Goal: Book appointment/travel/reservation

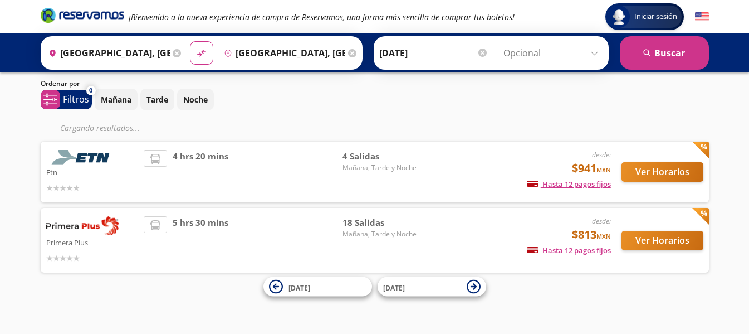
scroll to position [11, 0]
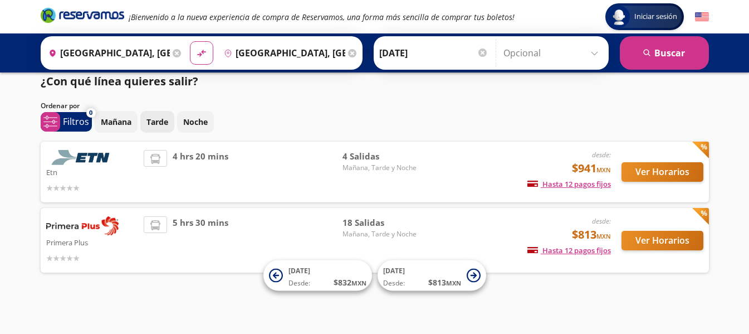
click at [153, 122] on p "Tarde" at bounding box center [157, 122] width 22 height 12
click at [193, 122] on p "Noche" at bounding box center [195, 122] width 25 height 12
click at [115, 124] on p "Mañana" at bounding box center [116, 122] width 31 height 12
click at [124, 120] on p "Mañana" at bounding box center [116, 122] width 31 height 12
click at [148, 120] on p "Tarde" at bounding box center [157, 122] width 22 height 12
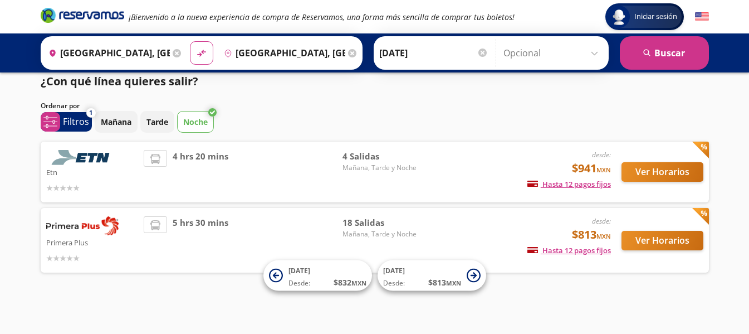
click at [189, 121] on p "Noche" at bounding box center [195, 122] width 25 height 12
click at [657, 53] on button "search [GEOGRAPHIC_DATA]" at bounding box center [664, 52] width 89 height 33
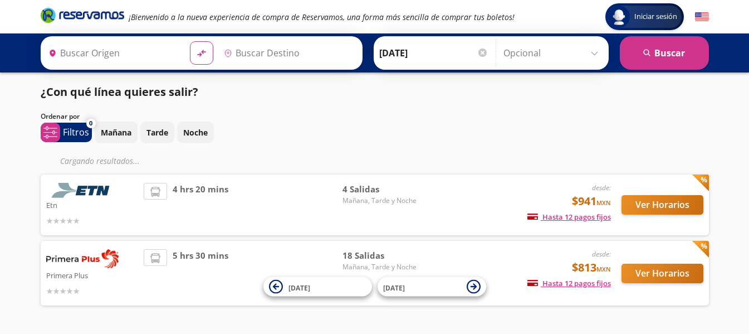
type input "[GEOGRAPHIC_DATA], [GEOGRAPHIC_DATA]"
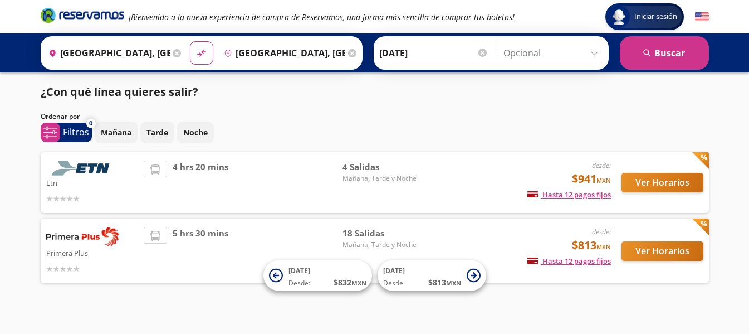
scroll to position [11, 0]
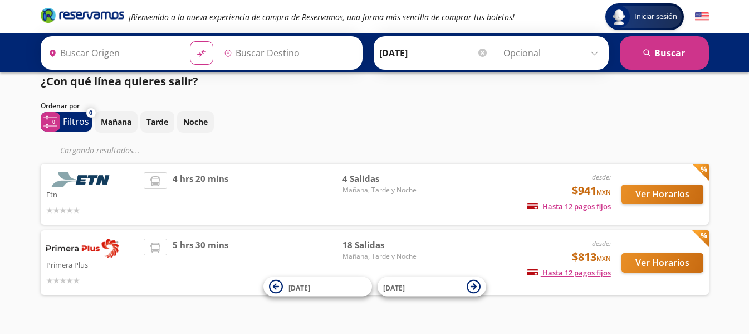
type input "[GEOGRAPHIC_DATA], [GEOGRAPHIC_DATA]"
